Goal: Information Seeking & Learning: Learn about a topic

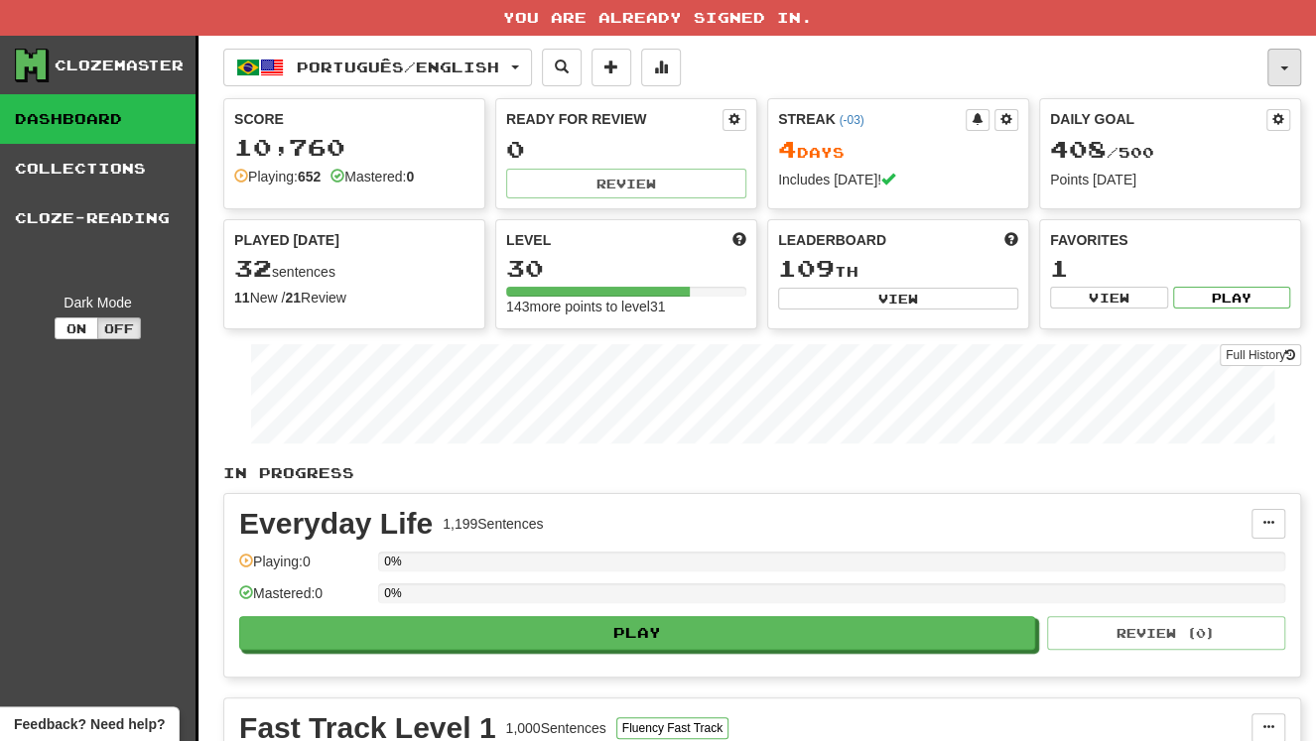
click at [1278, 63] on button "button" at bounding box center [1285, 68] width 34 height 38
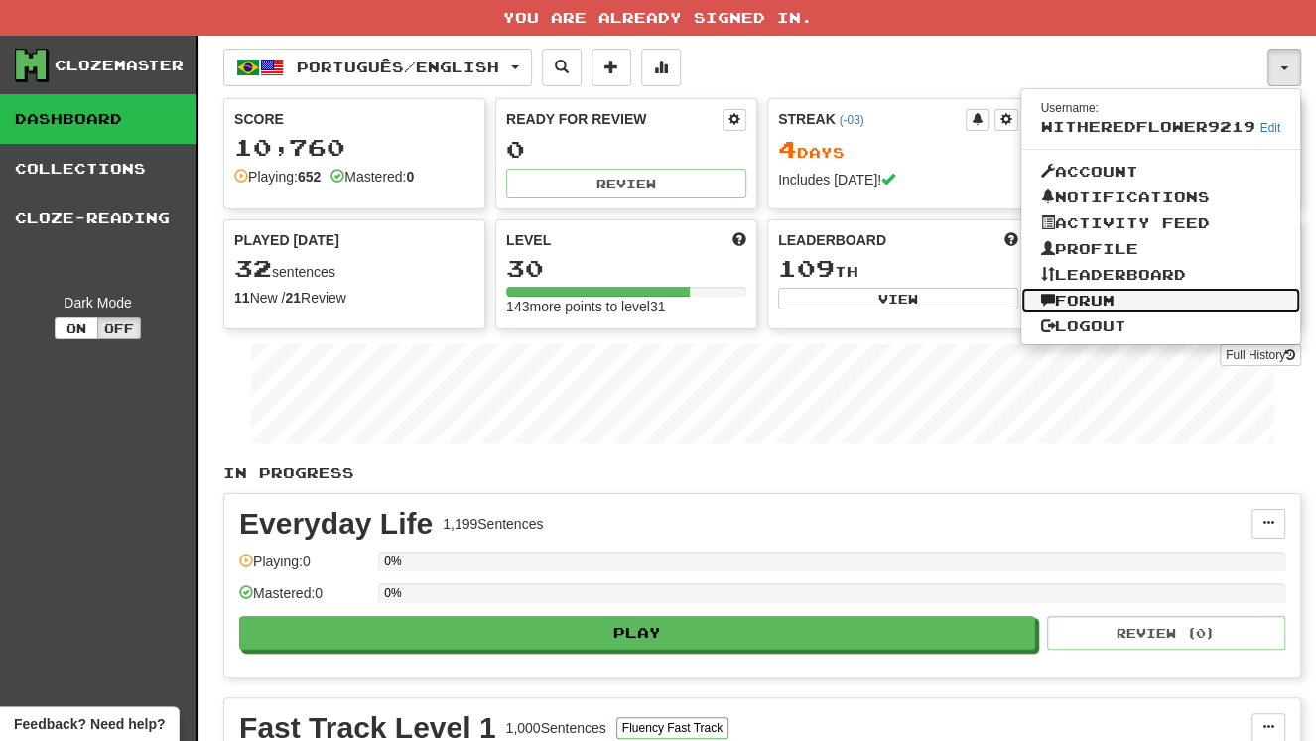
click at [1130, 303] on link "Forum" at bounding box center [1161, 301] width 280 height 26
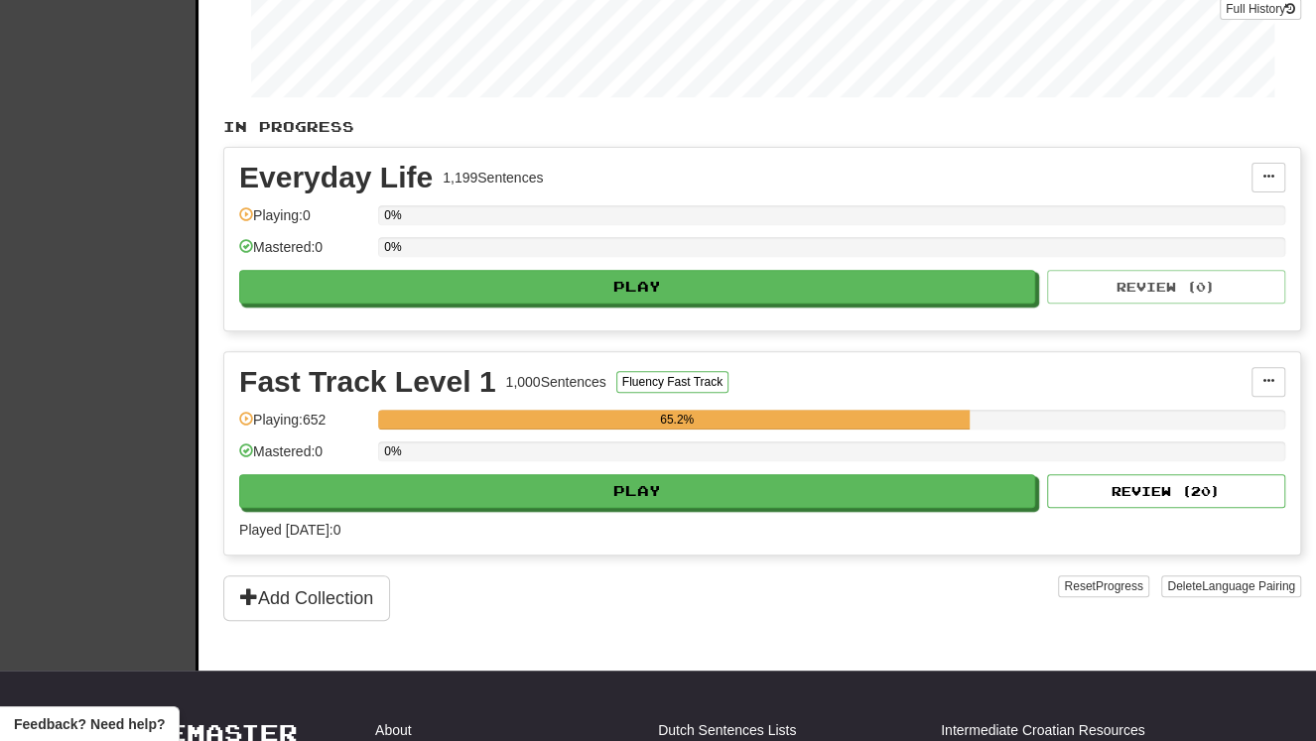
scroll to position [357, 0]
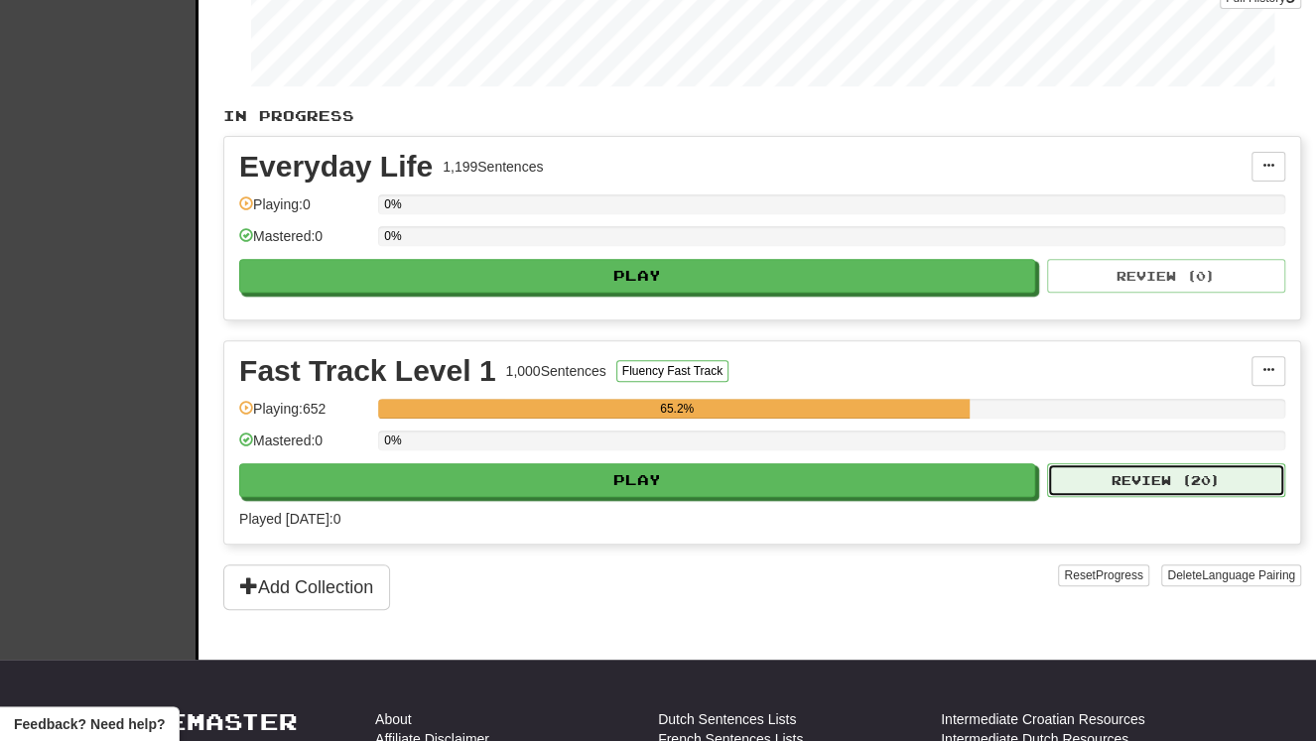
click at [1174, 478] on button "Review ( 20 )" at bounding box center [1166, 481] width 238 height 34
select select "**"
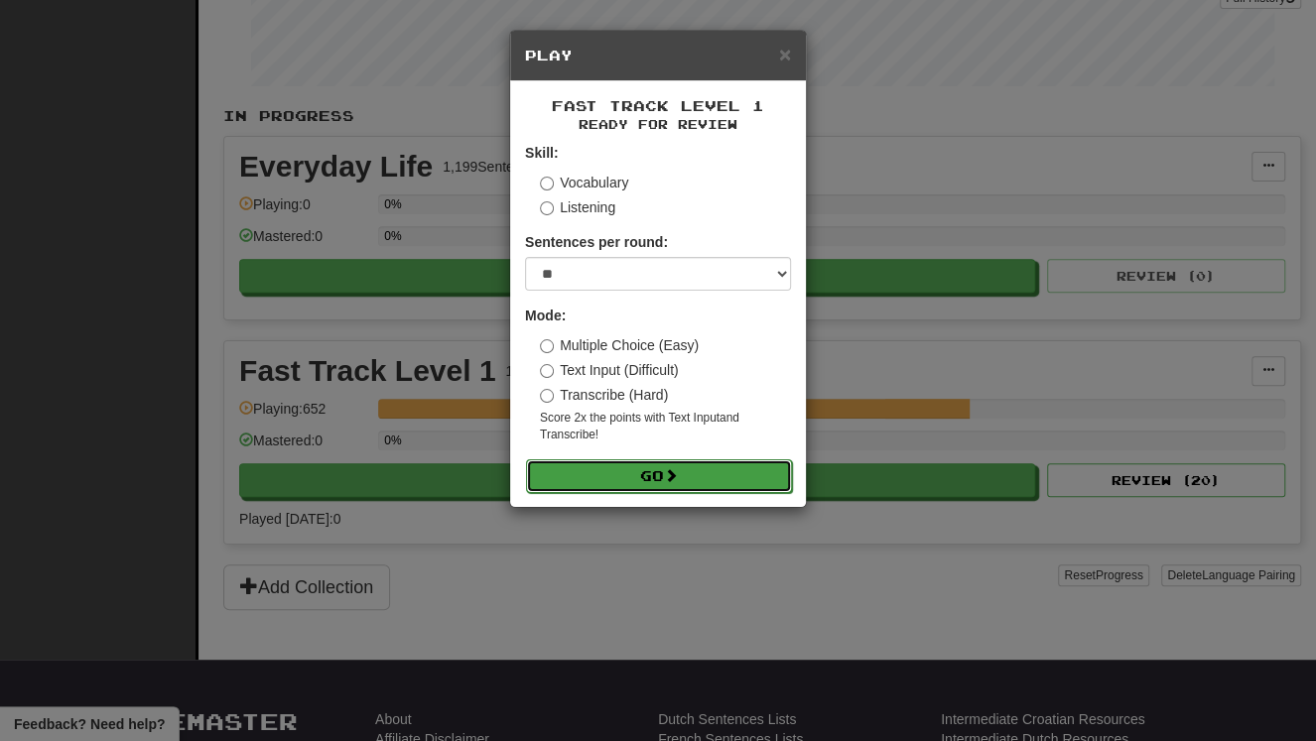
click at [628, 473] on button "Go" at bounding box center [659, 477] width 266 height 34
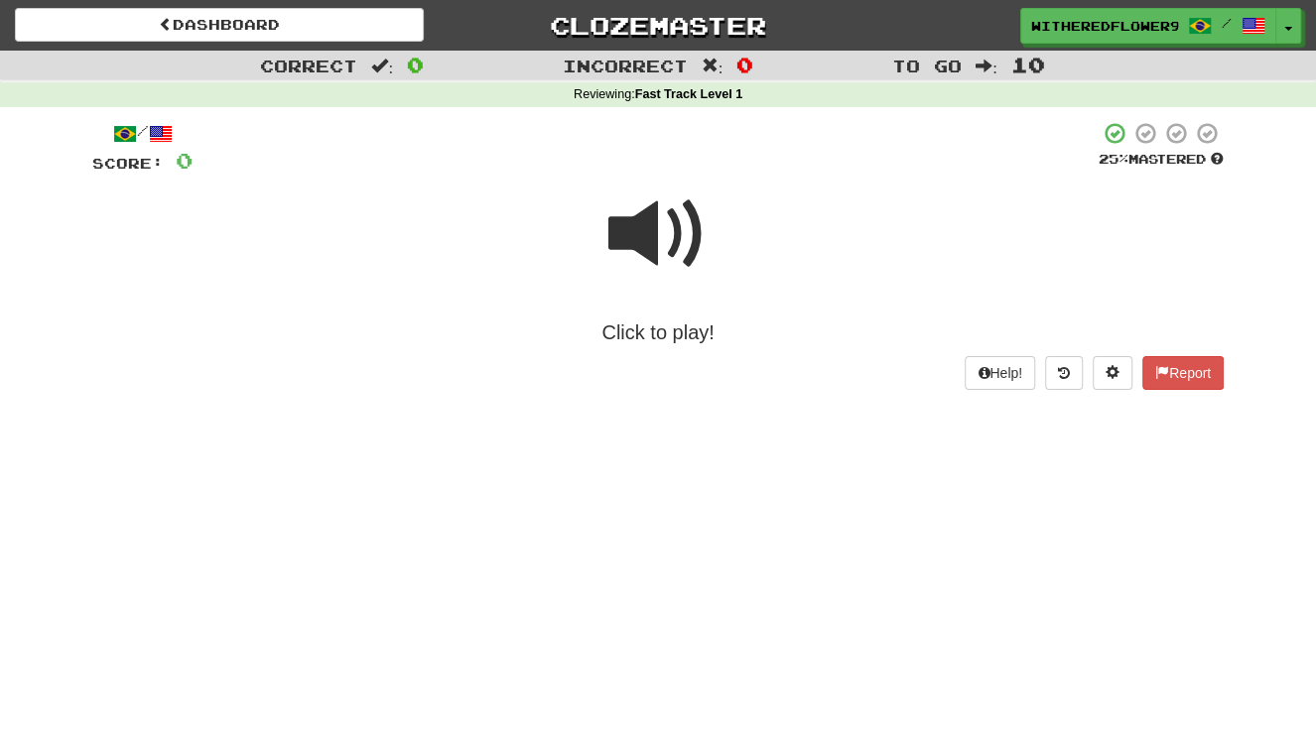
click at [655, 238] on span at bounding box center [657, 234] width 99 height 99
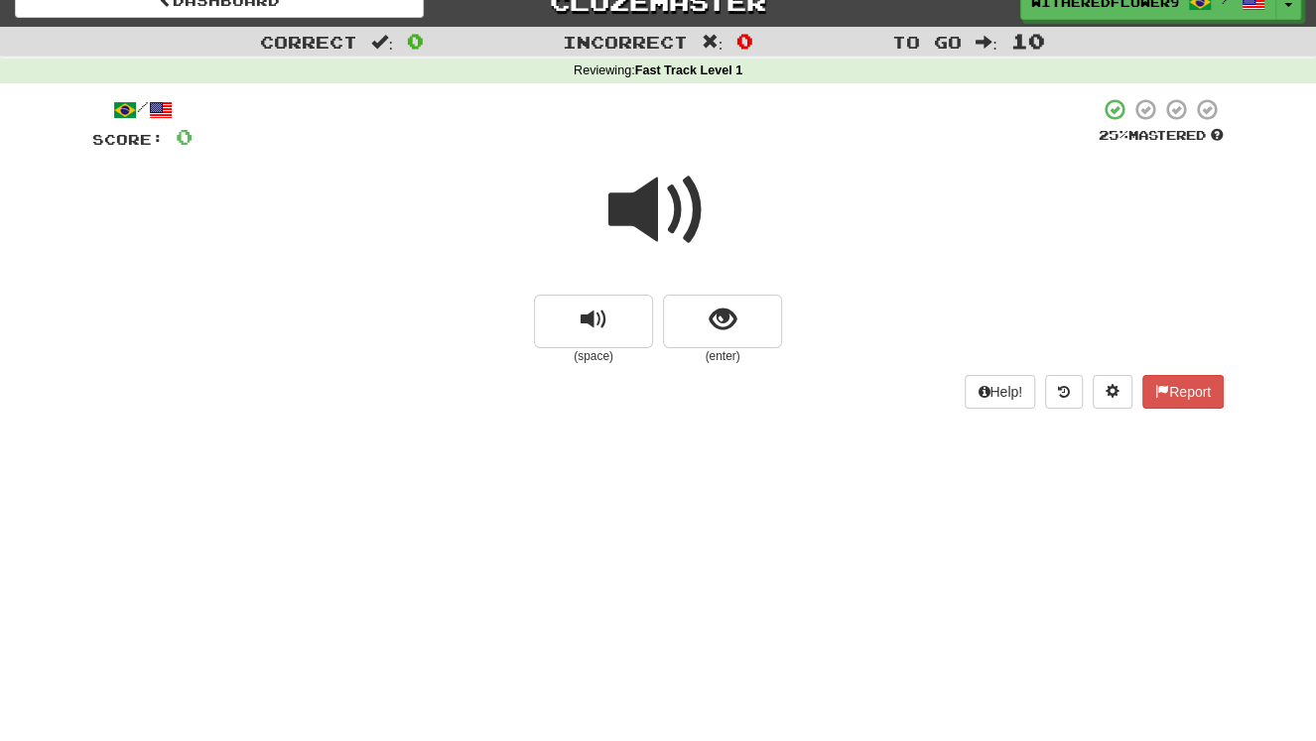
scroll to position [71, 0]
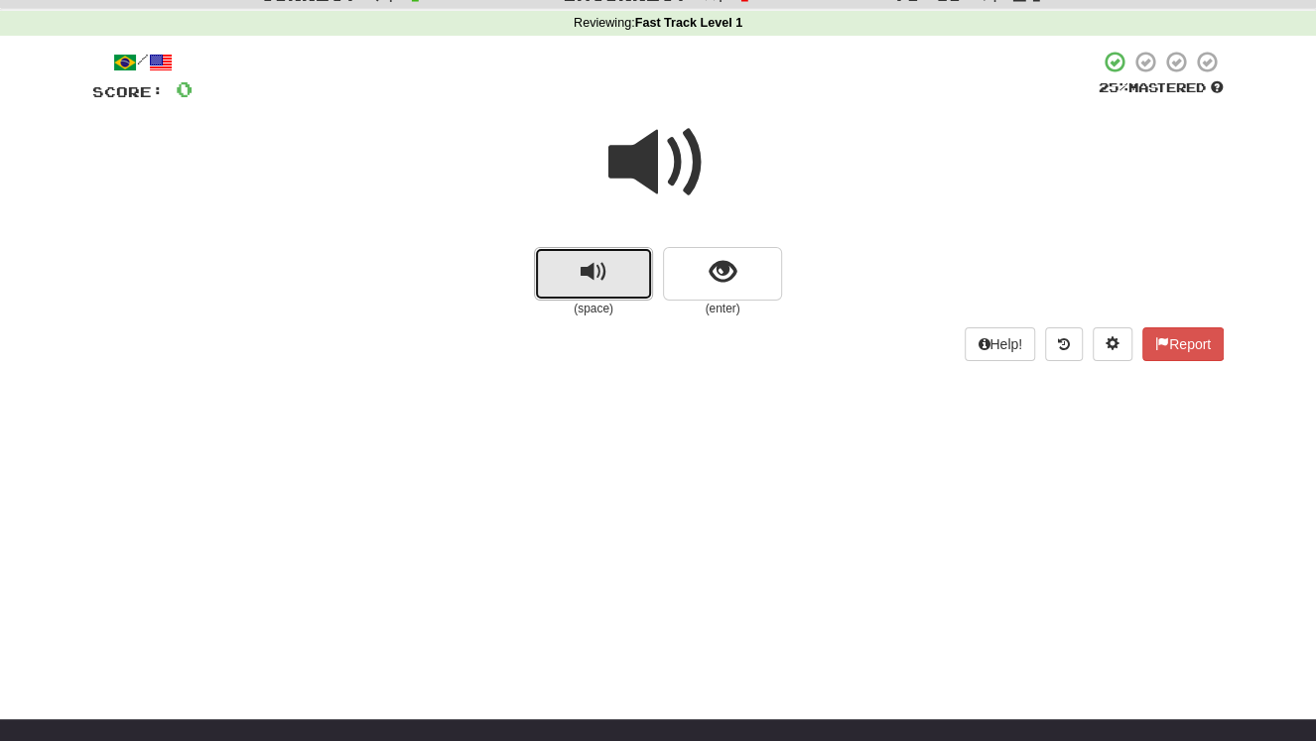
click at [597, 279] on span "replay audio" at bounding box center [594, 272] width 27 height 27
click at [585, 275] on span "replay audio" at bounding box center [594, 272] width 27 height 27
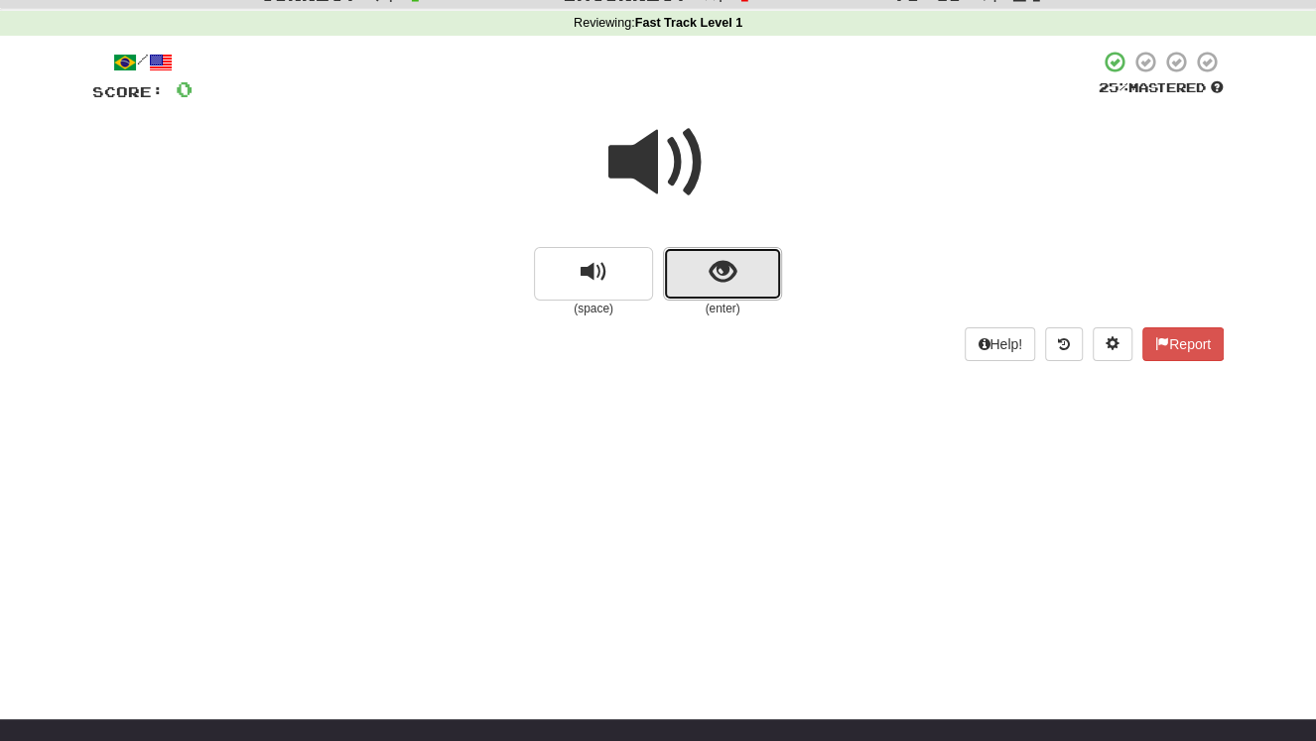
click at [738, 262] on button "show sentence" at bounding box center [722, 274] width 119 height 54
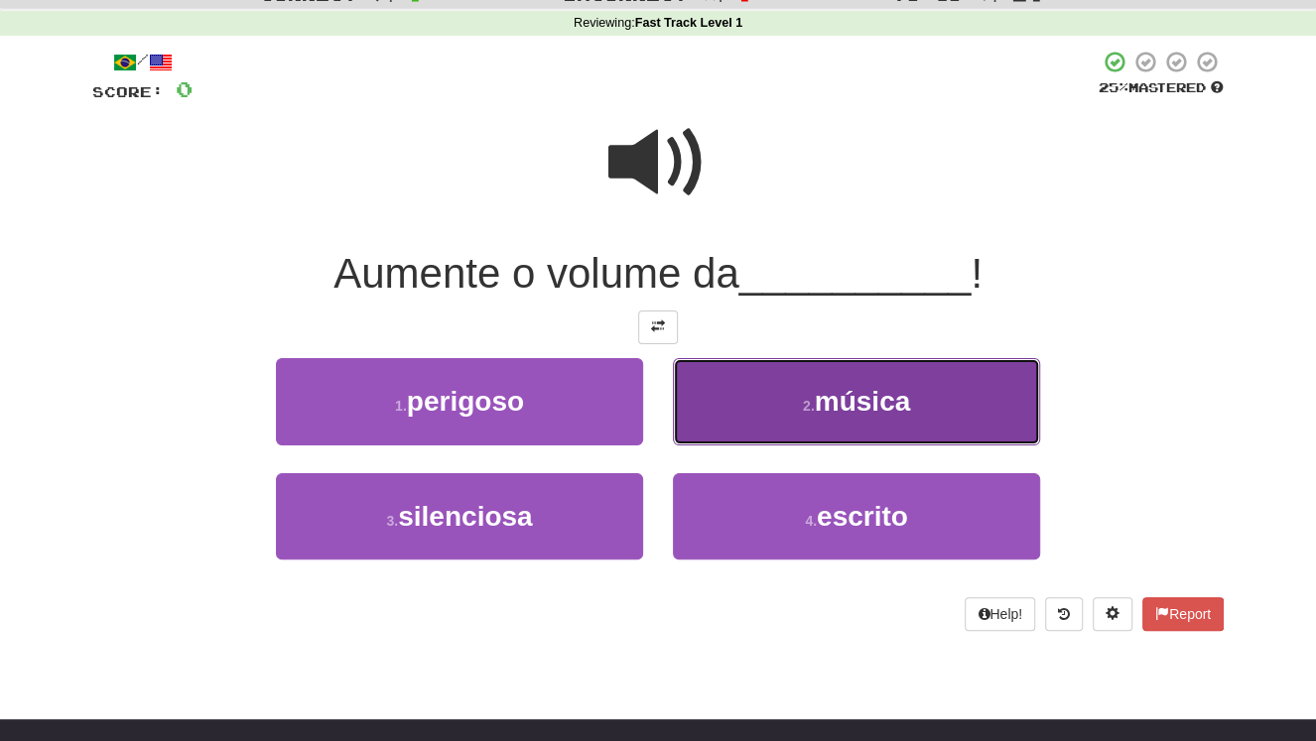
click at [817, 409] on span "música" at bounding box center [863, 401] width 96 height 31
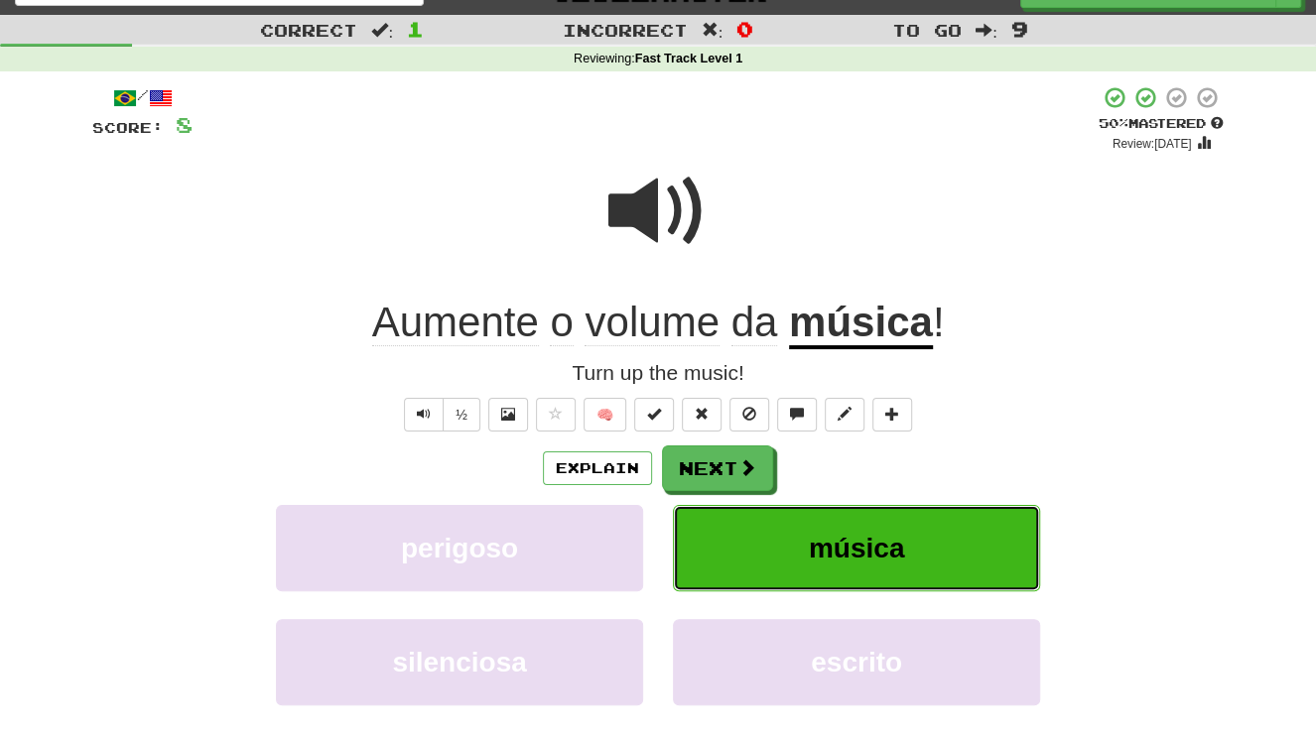
scroll to position [36, 0]
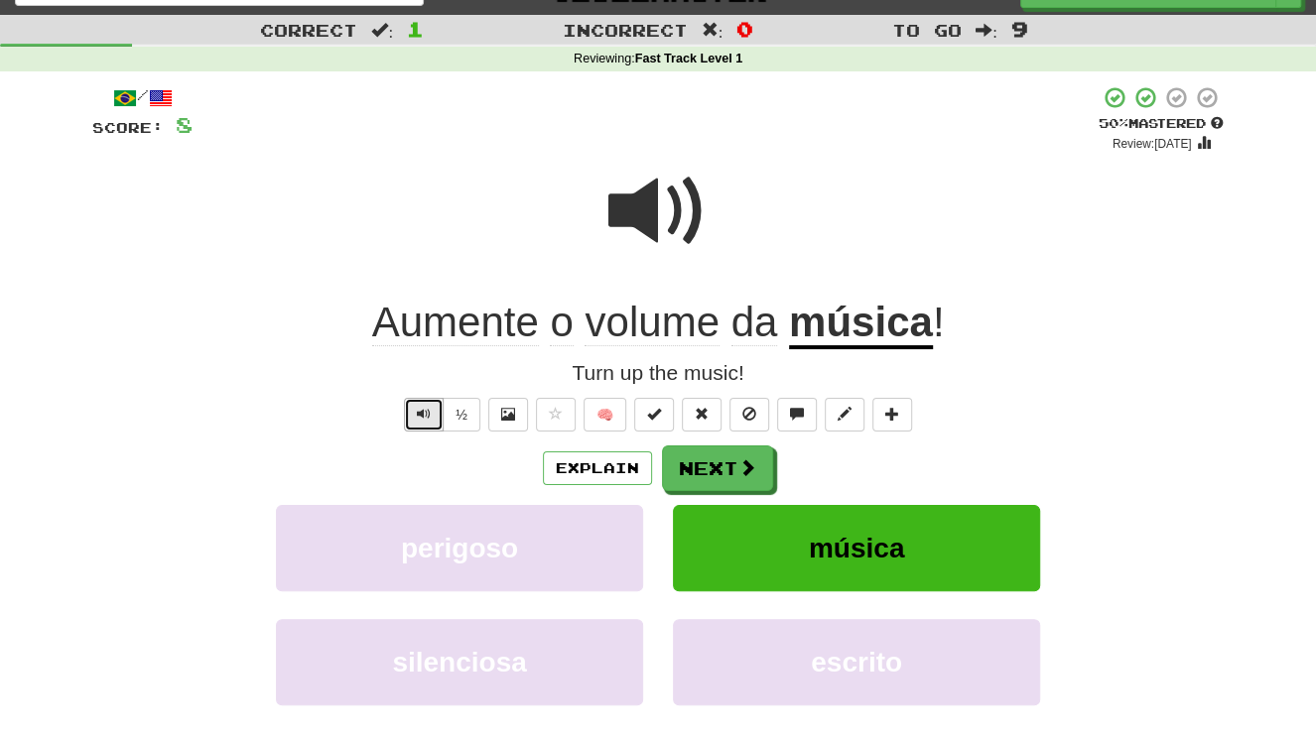
click at [426, 420] on span "Text-to-speech controls" at bounding box center [424, 414] width 14 height 14
click at [725, 471] on button "Next" at bounding box center [718, 470] width 111 height 46
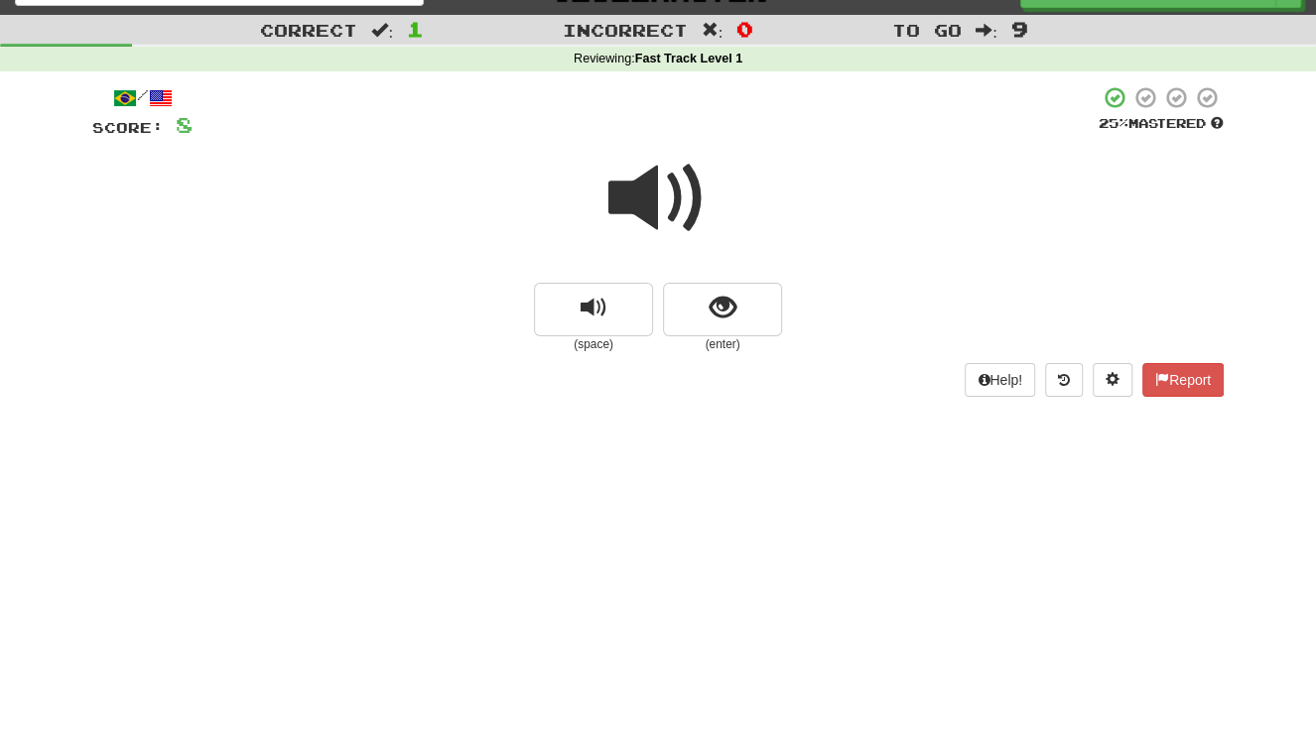
scroll to position [0, 0]
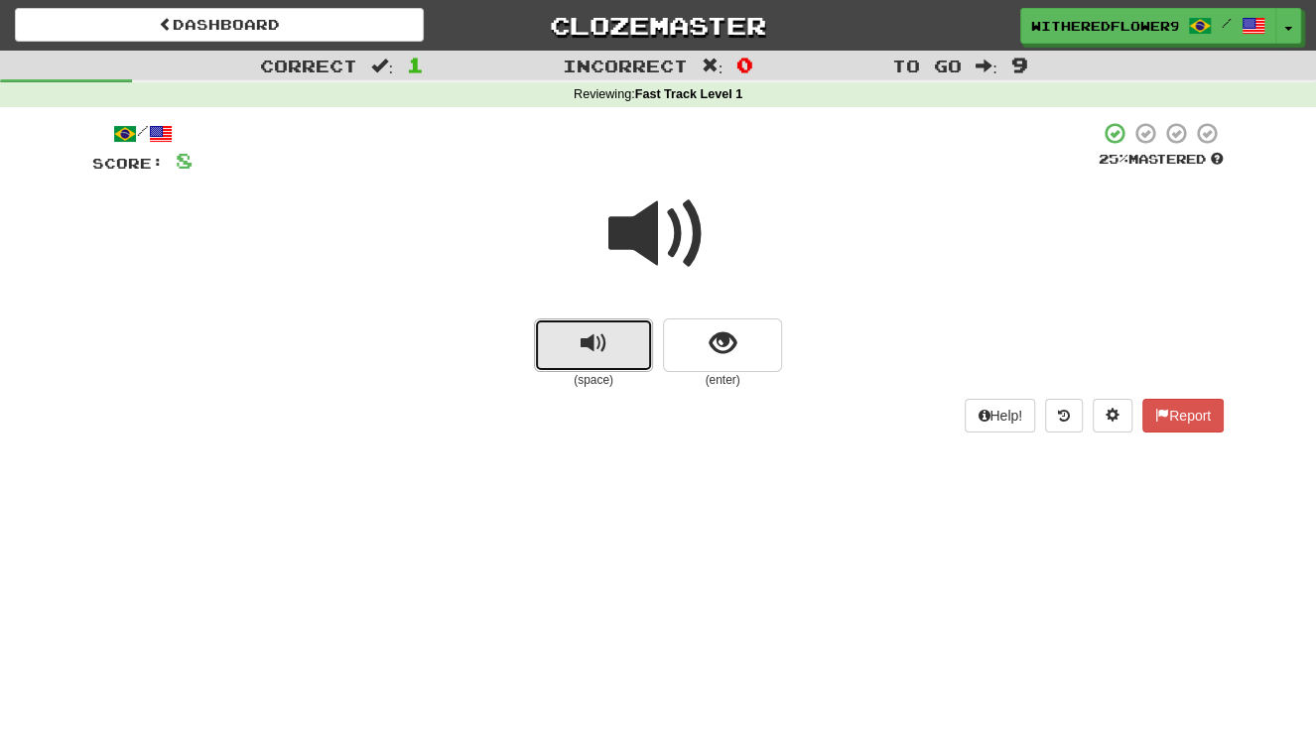
click at [614, 353] on button "replay audio" at bounding box center [593, 346] width 119 height 54
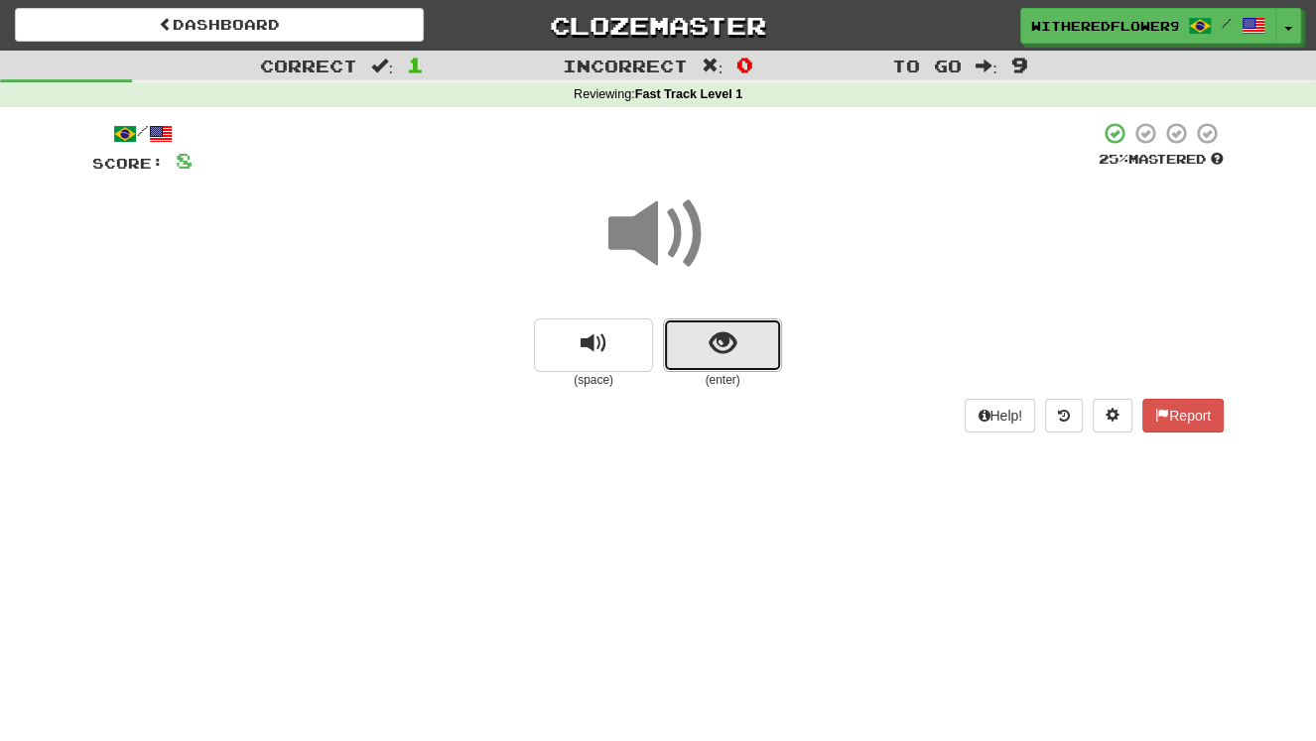
click at [715, 339] on span "show sentence" at bounding box center [723, 344] width 27 height 27
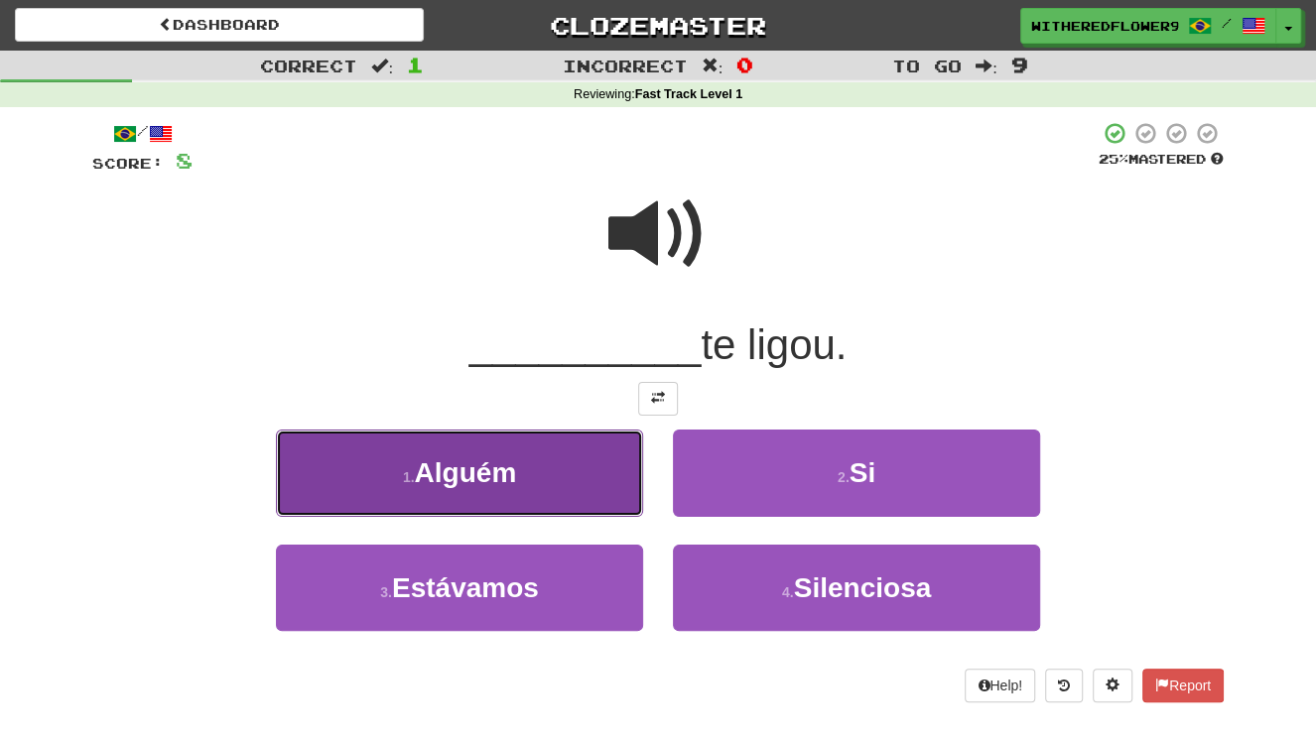
click at [495, 463] on span "Alguém" at bounding box center [466, 473] width 102 height 31
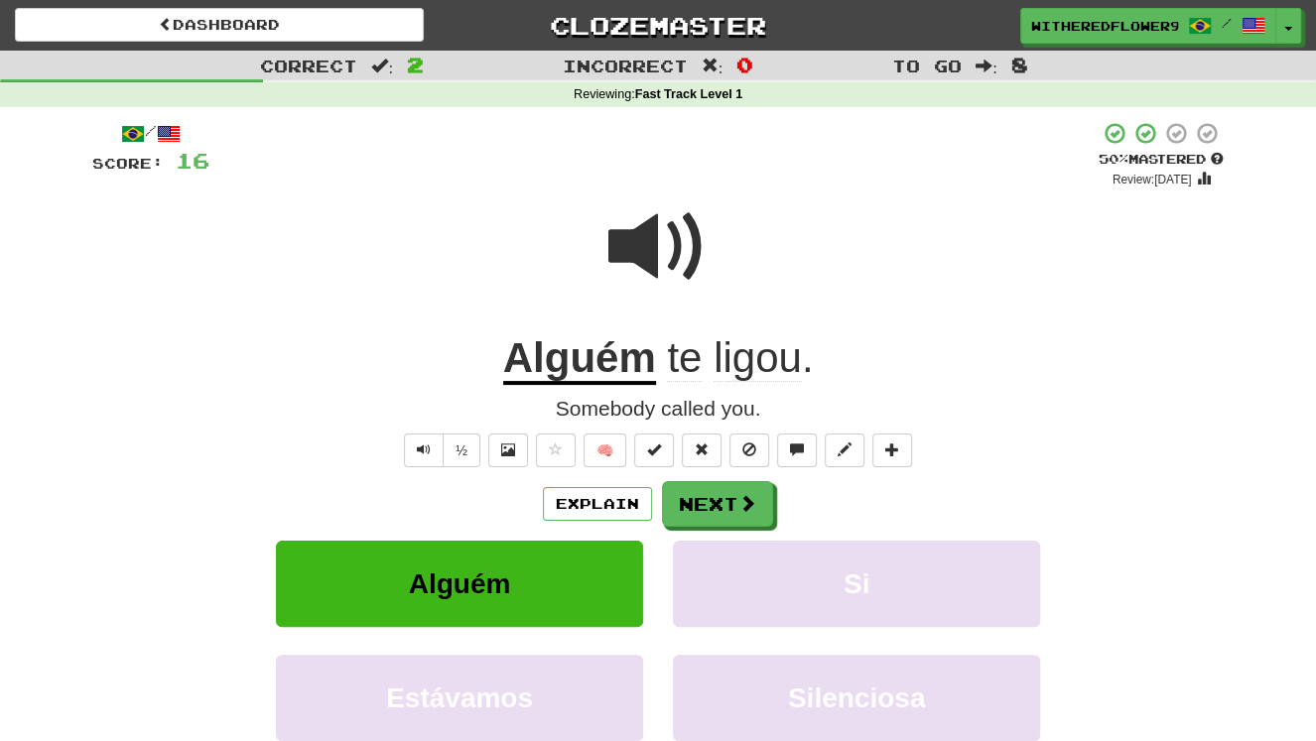
click at [1008, 510] on div "Explain Next" at bounding box center [658, 504] width 1132 height 46
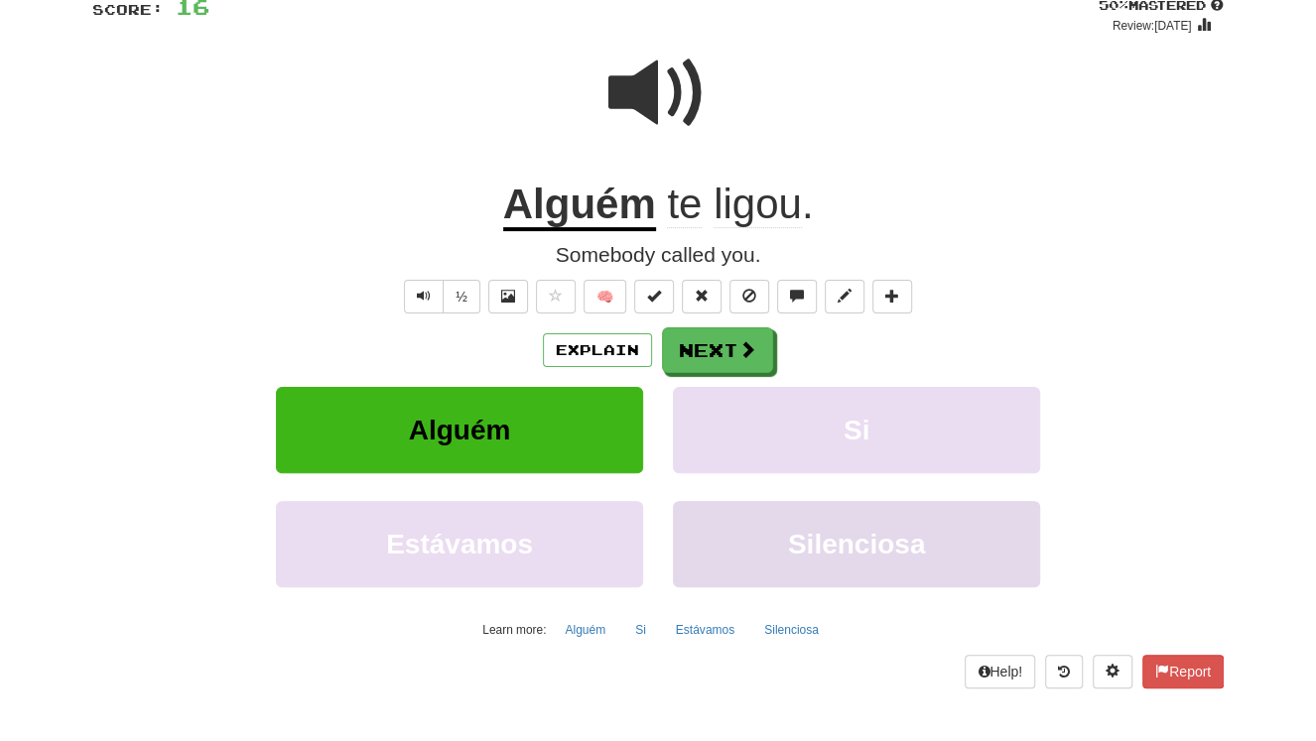
scroll to position [143, 0]
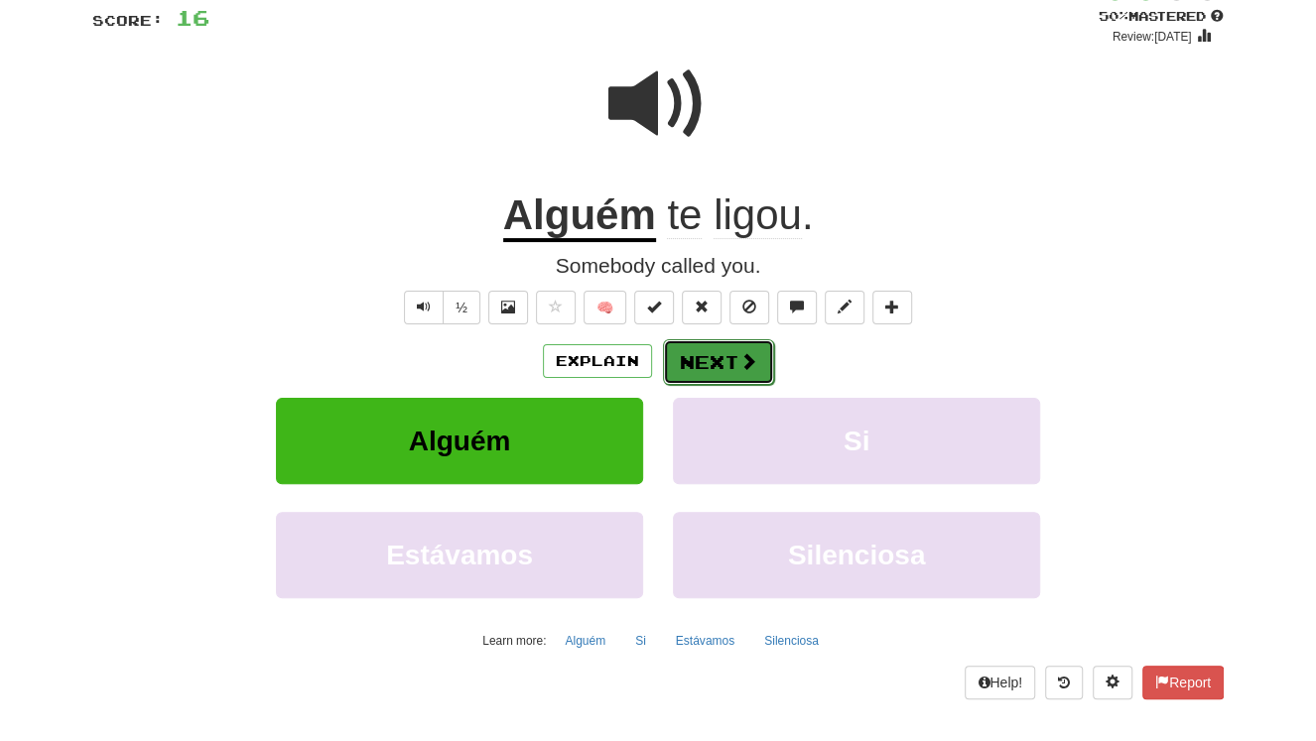
click at [701, 372] on button "Next" at bounding box center [718, 362] width 111 height 46
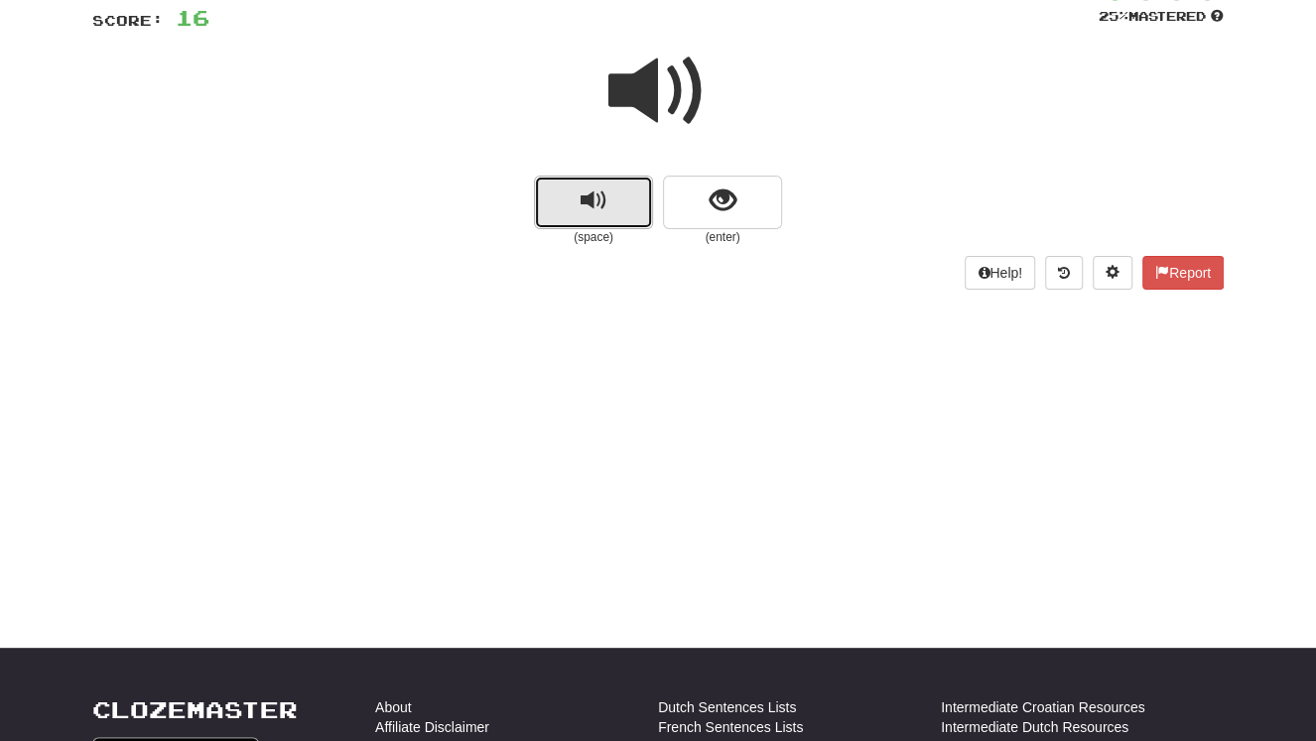
click at [592, 197] on span "replay audio" at bounding box center [594, 201] width 27 height 27
